Goal: Transaction & Acquisition: Register for event/course

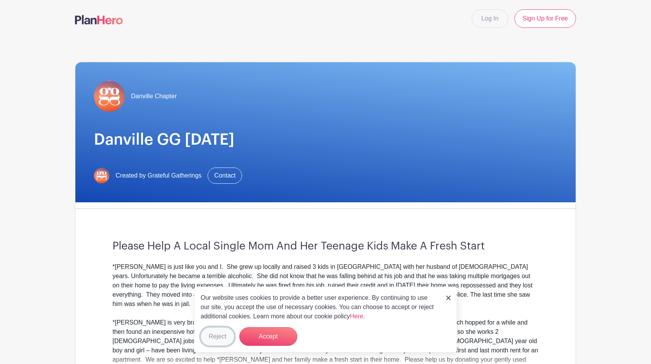
click at [212, 337] on button "Reject" at bounding box center [218, 336] width 34 height 19
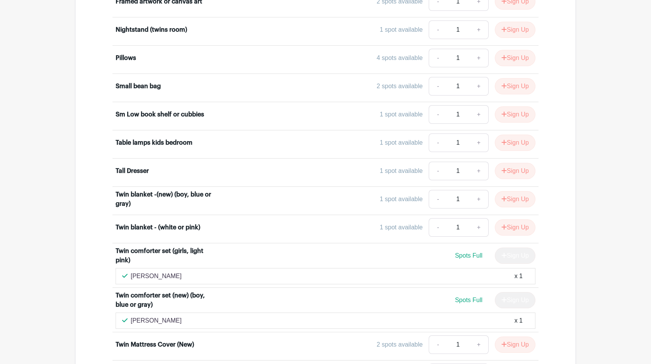
scroll to position [2809, 0]
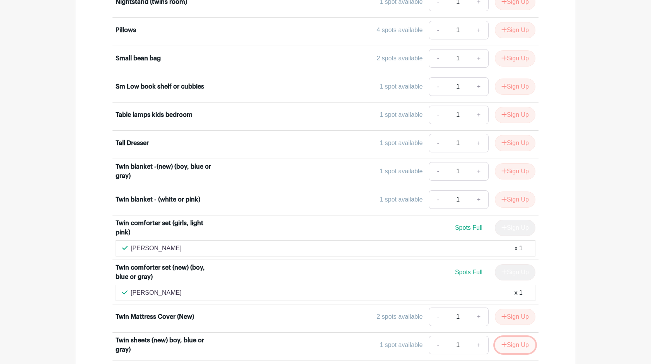
click at [520, 337] on button "Sign Up" at bounding box center [515, 345] width 41 height 16
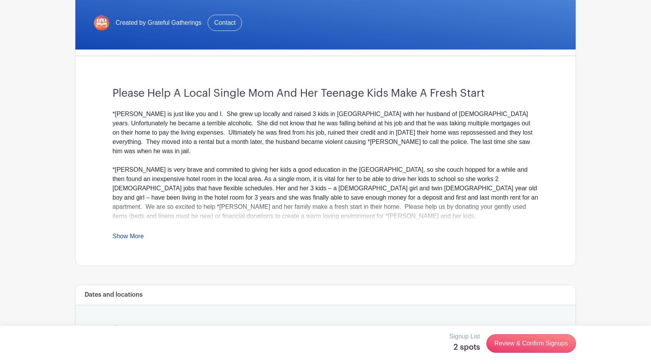
scroll to position [172, 0]
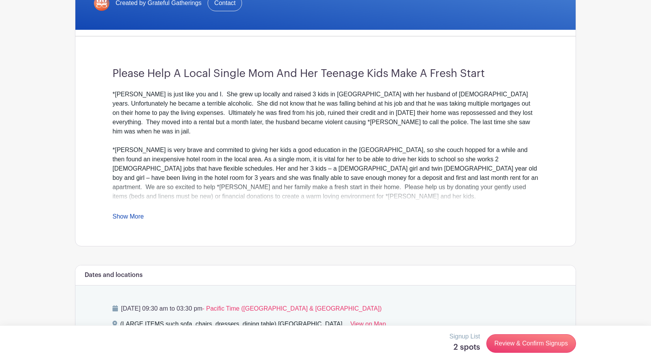
click at [121, 218] on link "Show More" at bounding box center [128, 218] width 31 height 10
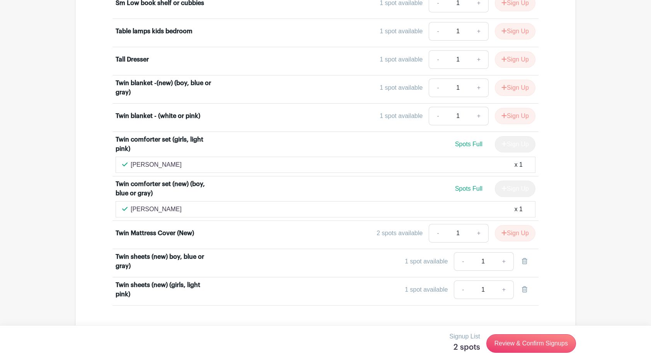
scroll to position [2955, 0]
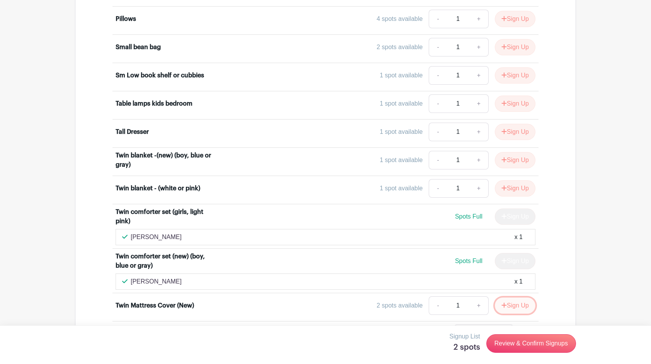
click at [519, 297] on button "Sign Up" at bounding box center [515, 305] width 41 height 16
click at [508, 296] on link "+" at bounding box center [504, 305] width 19 height 19
type input "2"
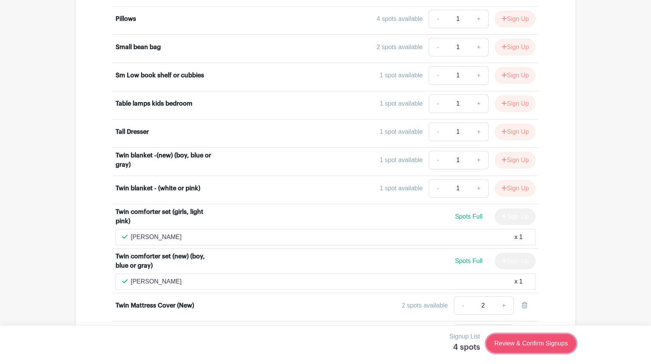
click at [538, 340] on link "Review & Confirm Signups" at bounding box center [531, 343] width 90 height 19
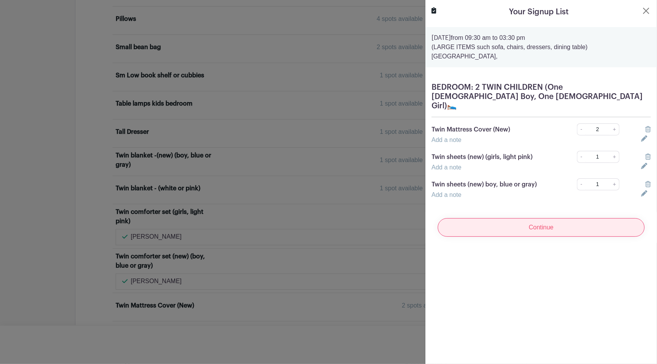
click at [554, 218] on input "Continue" at bounding box center [541, 227] width 207 height 19
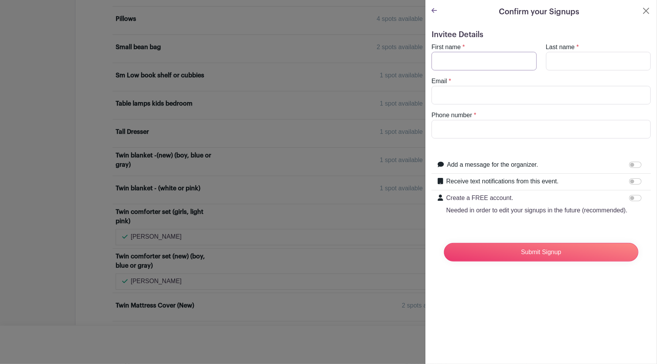
click at [469, 59] on input "First name" at bounding box center [483, 61] width 105 height 19
type input "[PERSON_NAME]"
type input "DeMarti"
click at [484, 95] on input "Email" at bounding box center [540, 95] width 219 height 19
type input "[EMAIL_ADDRESS][DOMAIN_NAME]"
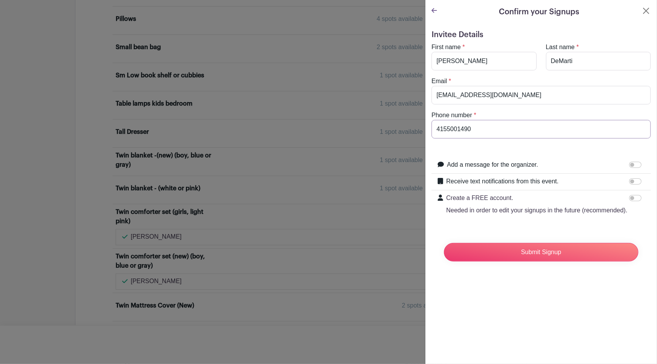
drag, startPoint x: 493, startPoint y: 120, endPoint x: 425, endPoint y: 122, distance: 68.1
type input "9257083130"
click at [441, 309] on div "Confirm your Signups Invitee Details First name * [PERSON_NAME] Last name * DeM…" at bounding box center [541, 182] width 232 height 364
click at [549, 259] on input "Submit Signup" at bounding box center [541, 252] width 194 height 19
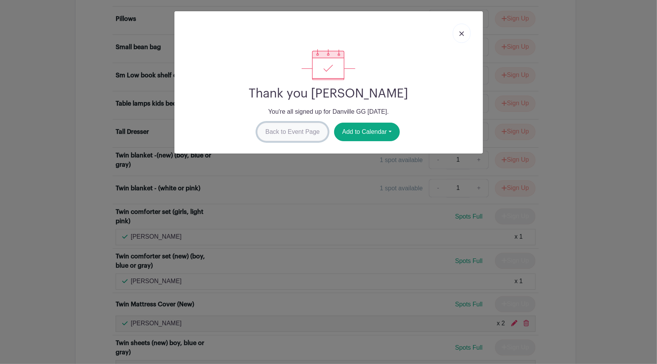
click at [299, 128] on link "Back to Event Page" at bounding box center [292, 132] width 71 height 19
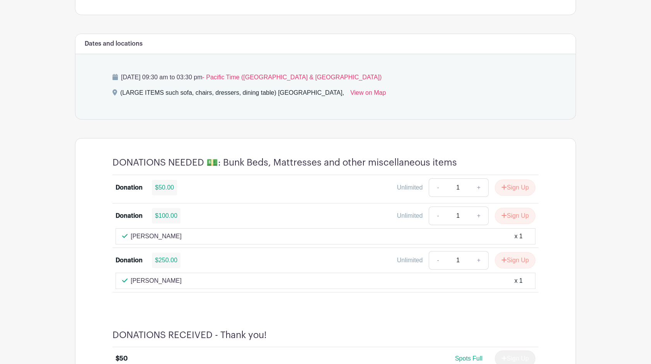
scroll to position [0, 0]
